Goal: Use online tool/utility: Utilize a website feature to perform a specific function

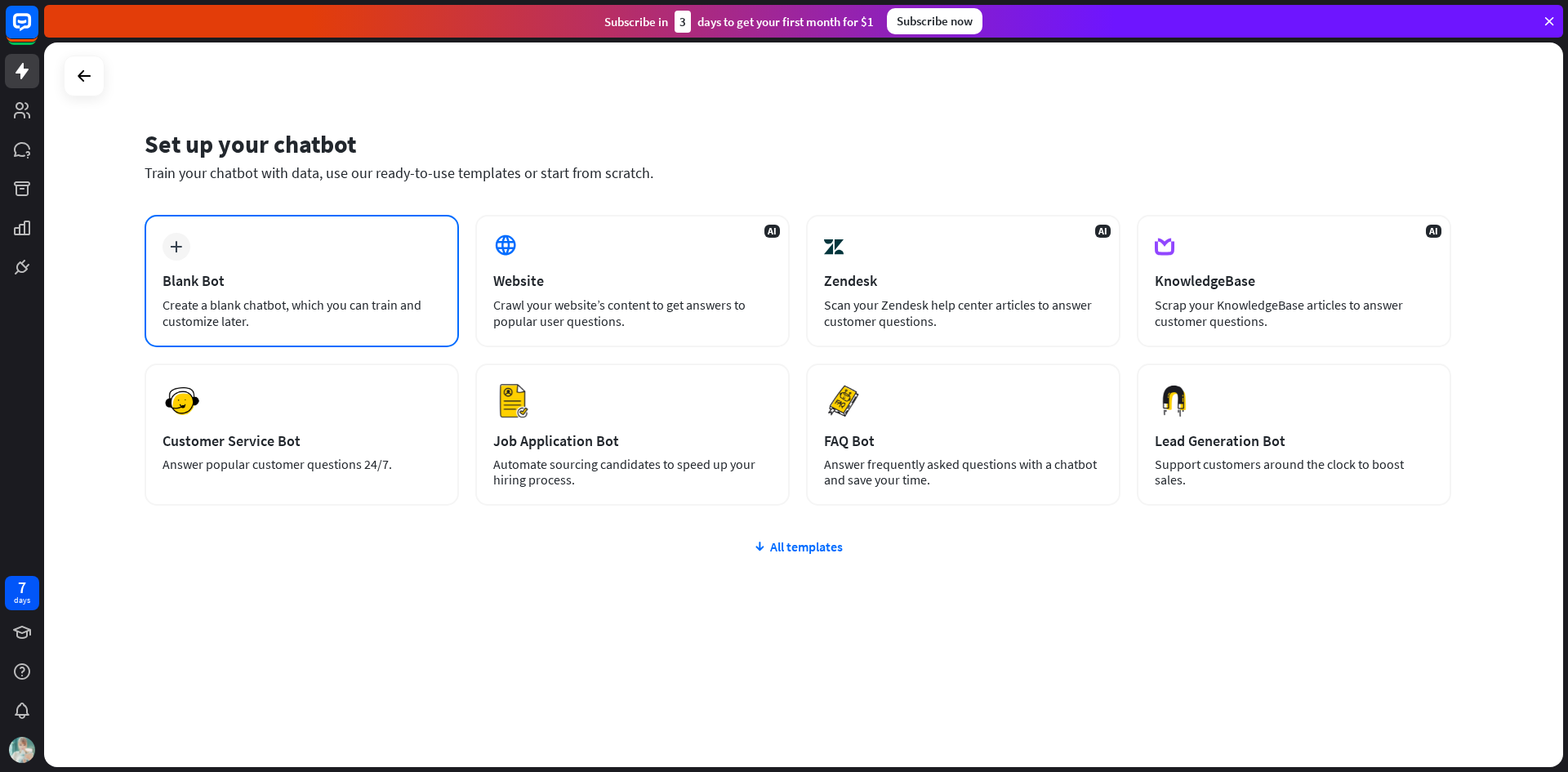
click at [268, 276] on div "Blank Bot" at bounding box center [301, 280] width 279 height 19
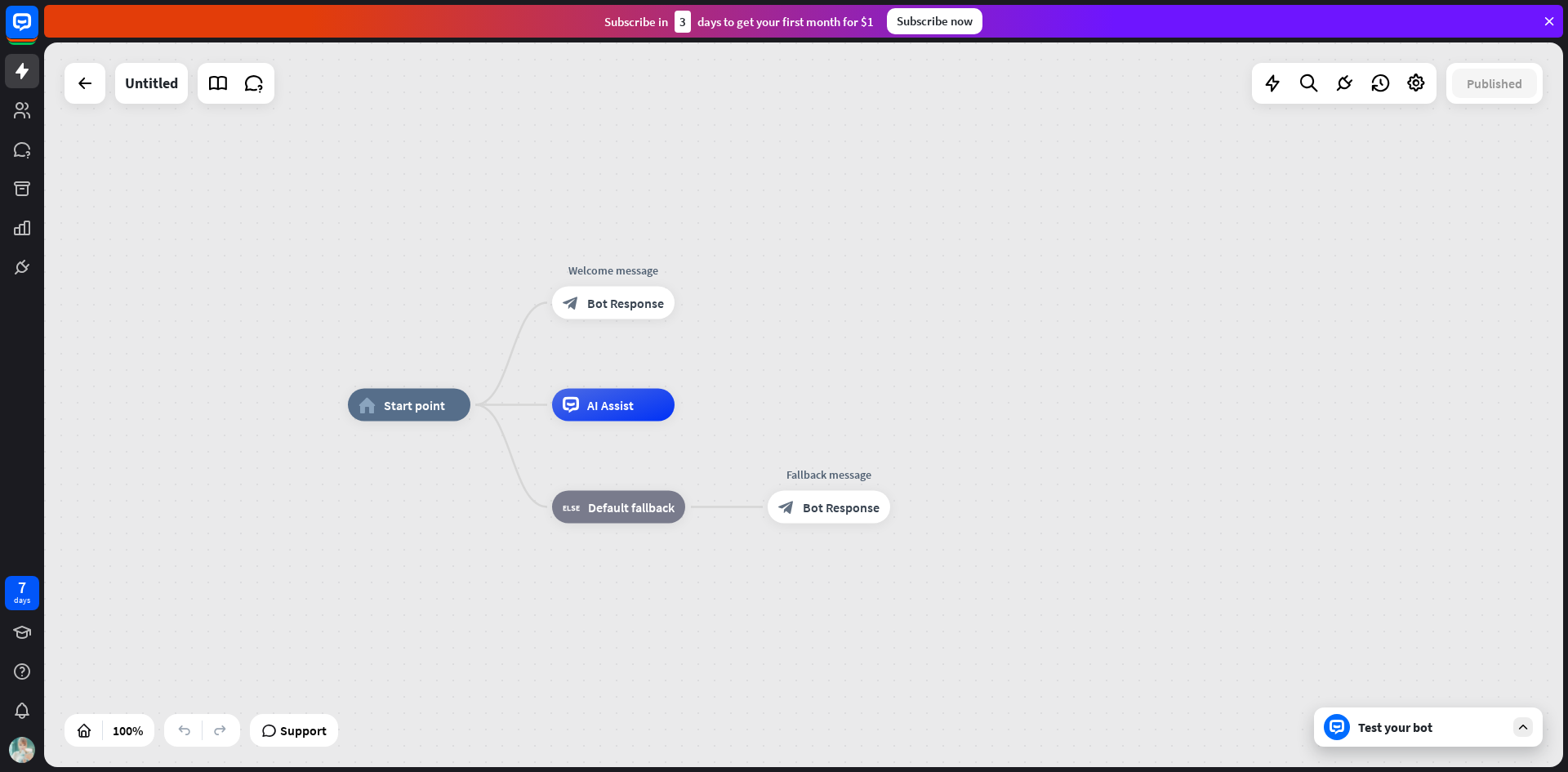
click at [1547, 20] on icon at bounding box center [1549, 20] width 14 height 14
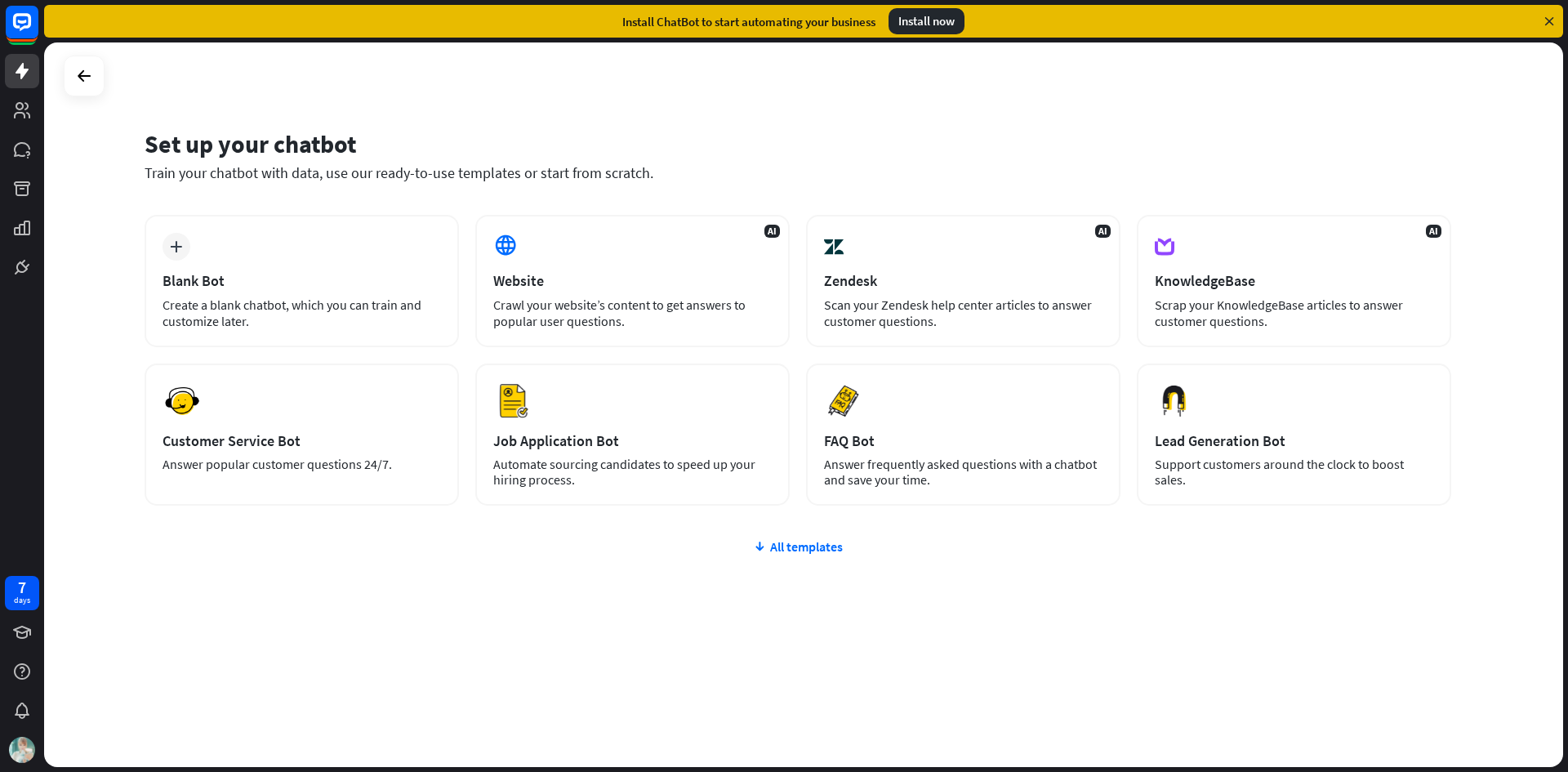
click at [814, 133] on div "Set up your chatbot" at bounding box center [798, 143] width 1306 height 31
